Goal: Transaction & Acquisition: Purchase product/service

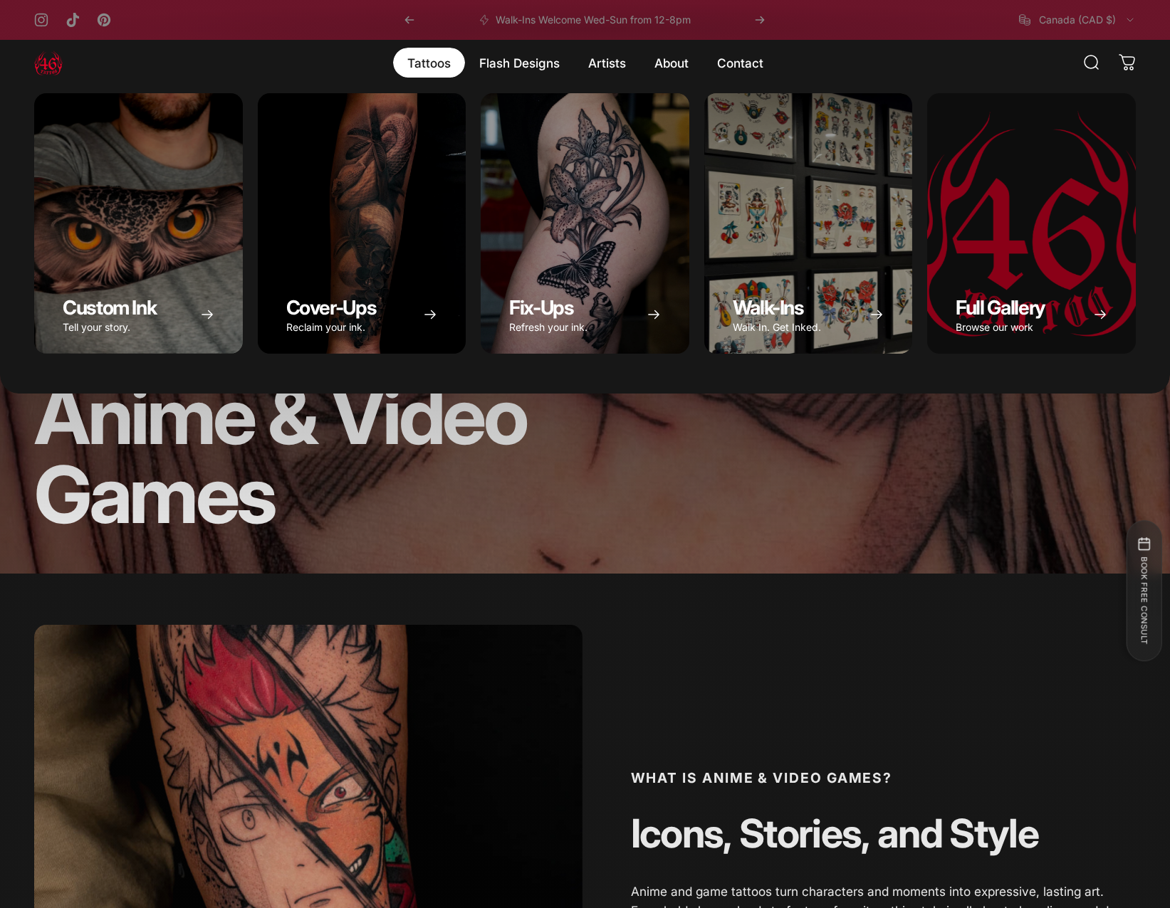
click at [428, 65] on magnet-element "Tattoos Tattoos" at bounding box center [429, 63] width 72 height 30
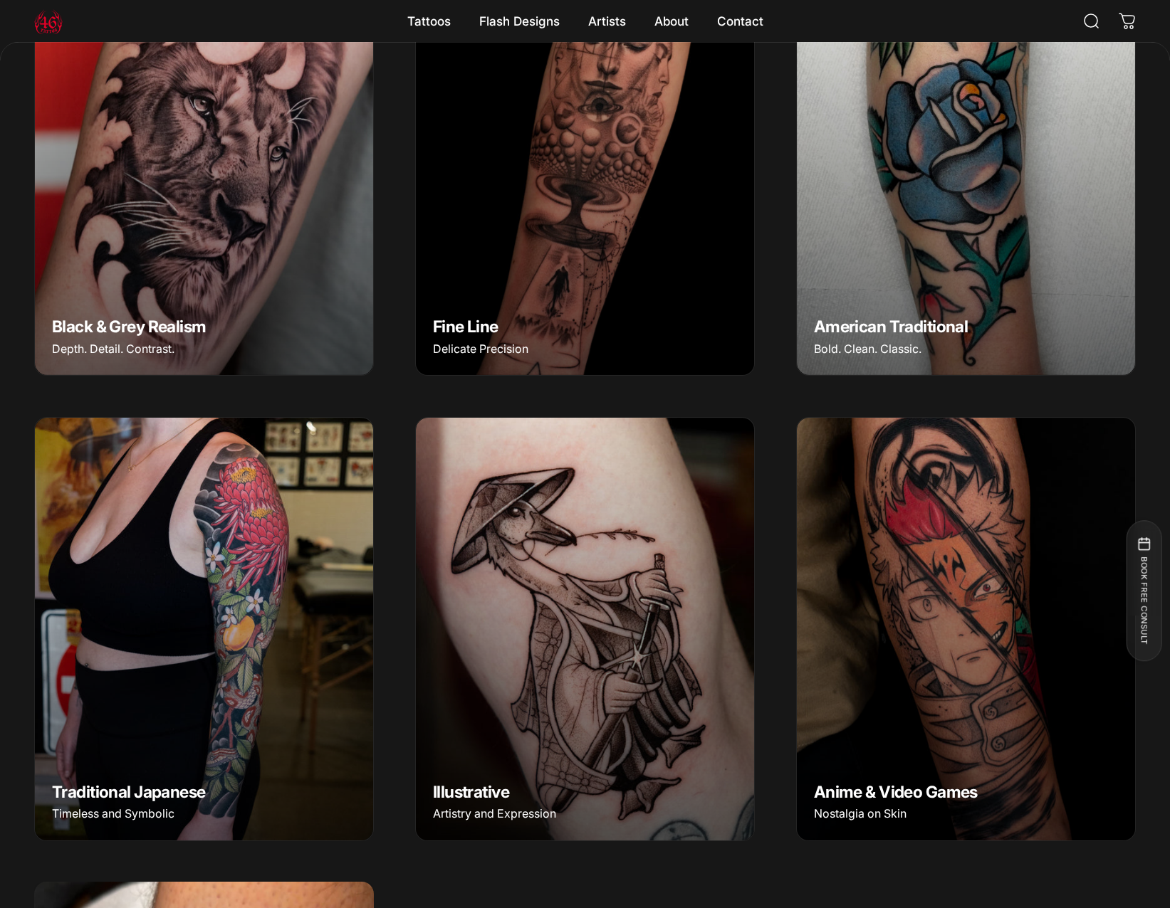
scroll to position [851, 0]
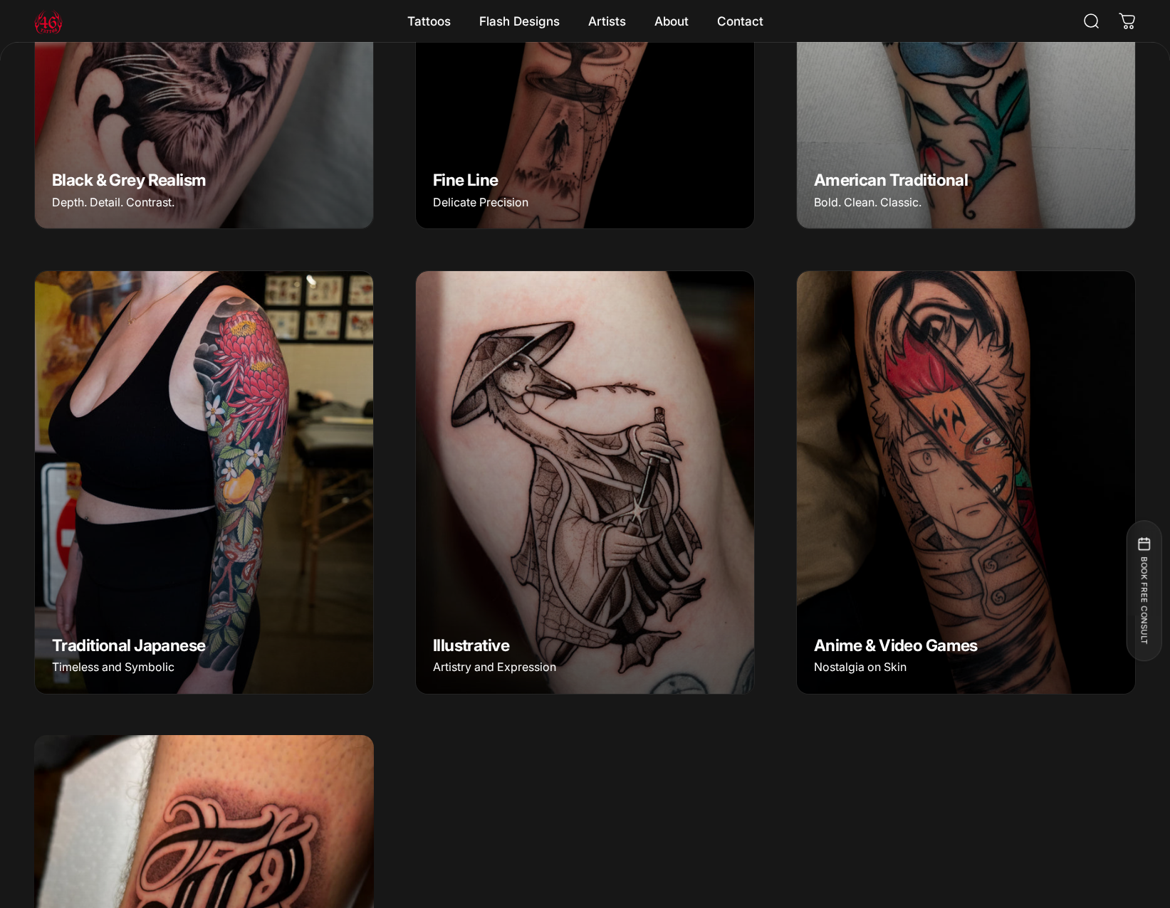
click at [931, 645] on img "Anime & Video Games" at bounding box center [965, 483] width 355 height 444
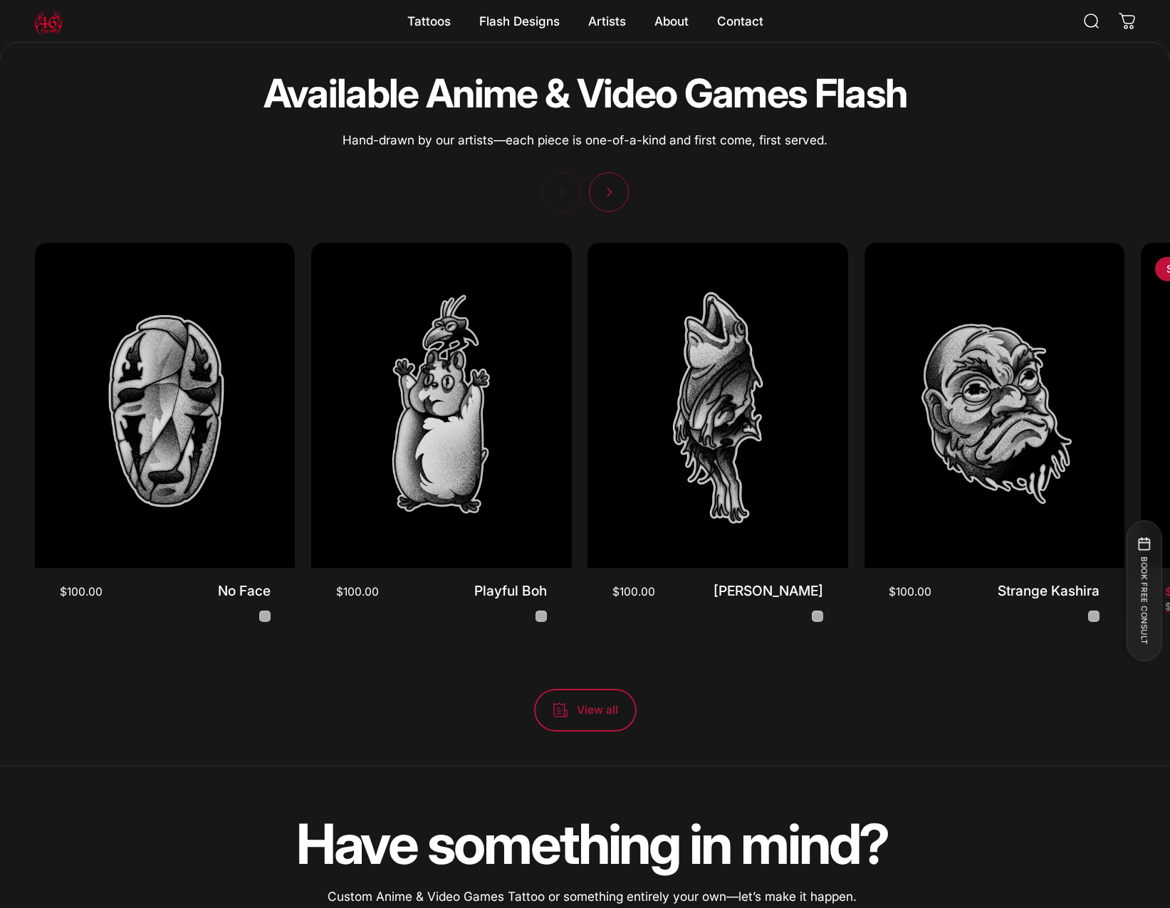
scroll to position [4030, 0]
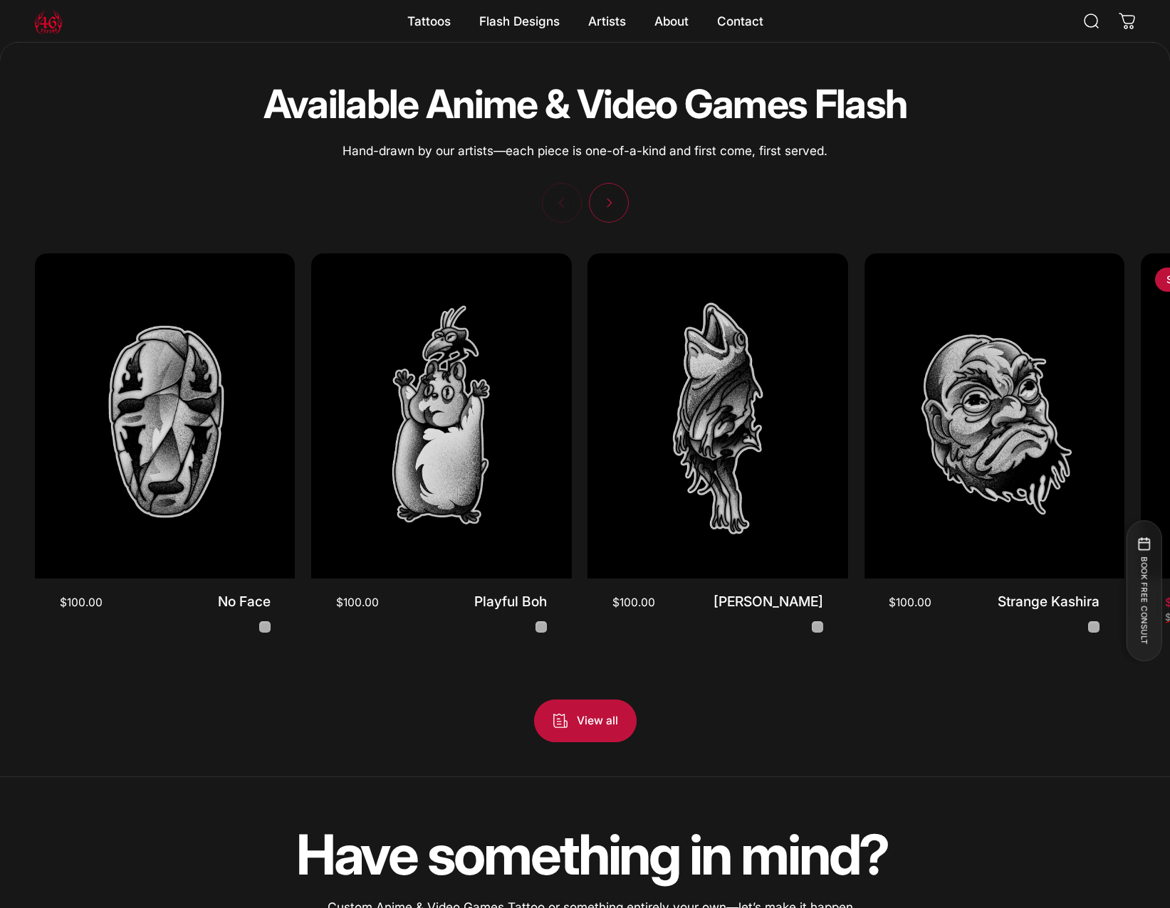
click at [621, 737] on span "View all products in the Anime & Video Games - Flash Tattoos collection" at bounding box center [585, 720] width 154 height 85
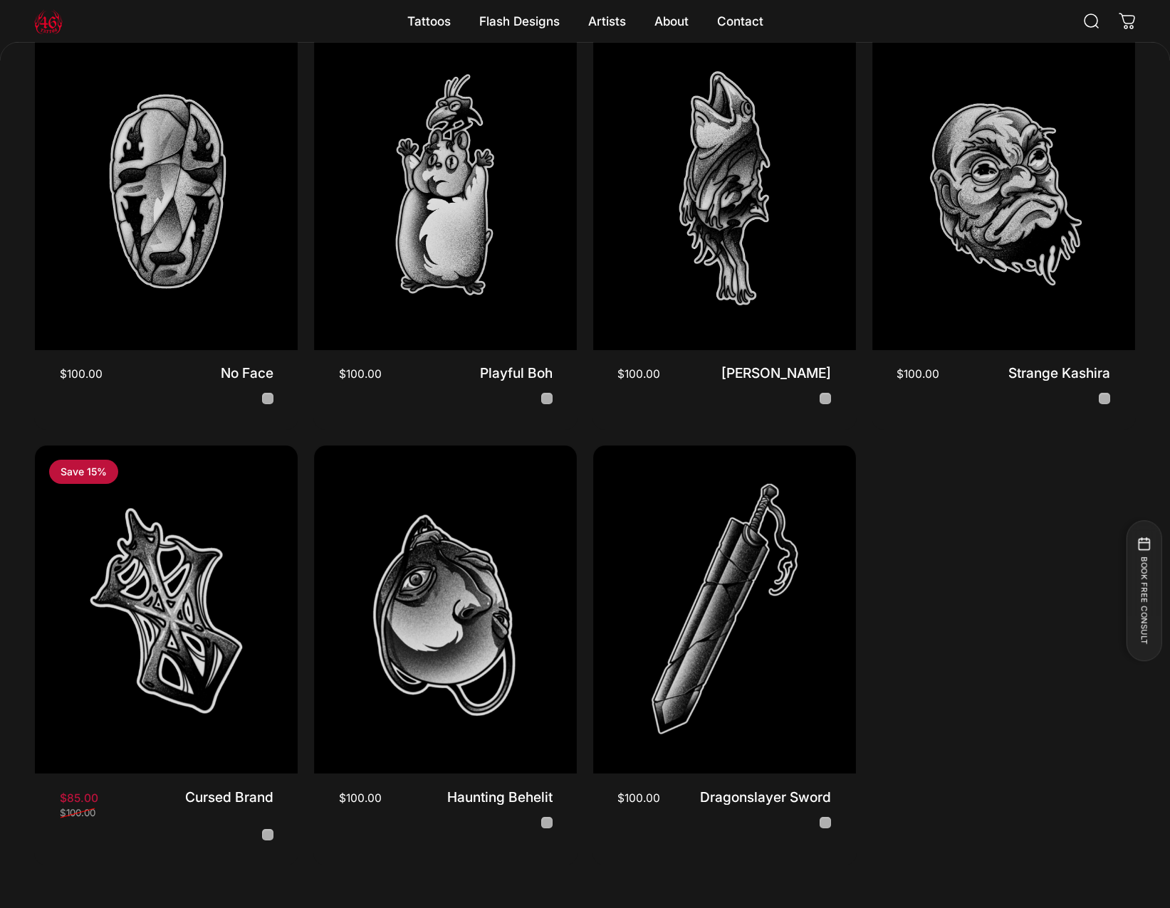
scroll to position [560, 0]
